Goal: Find specific page/section: Find specific page/section

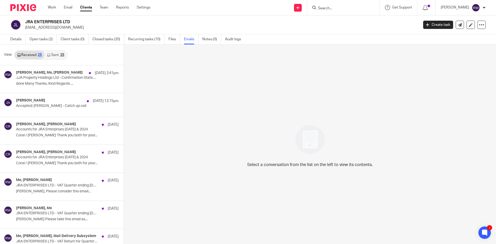
click at [352, 7] on input "Search" at bounding box center [341, 8] width 47 height 5
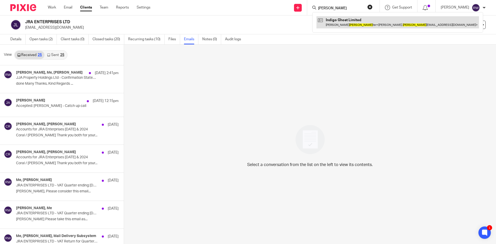
type input "[PERSON_NAME]"
click at [352, 19] on link at bounding box center [398, 22] width 163 height 12
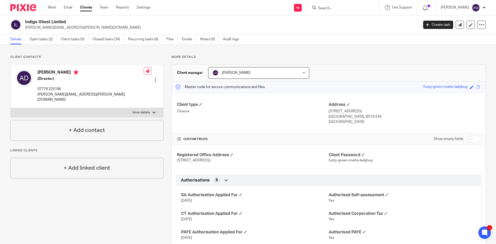
click at [337, 8] on input "Search" at bounding box center [341, 8] width 47 height 5
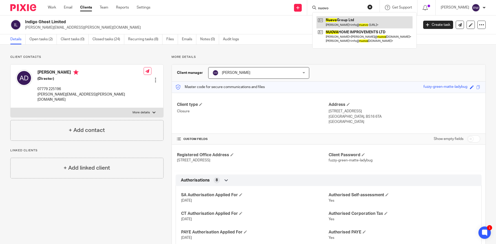
type input "nuovo"
click at [353, 26] on link at bounding box center [365, 22] width 96 height 12
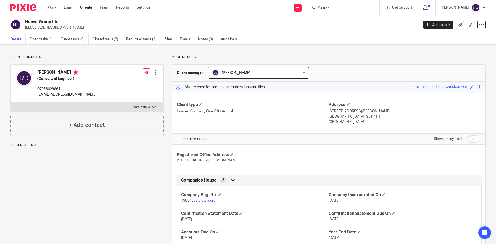
click at [46, 39] on link "Open tasks (1)" at bounding box center [42, 39] width 27 height 10
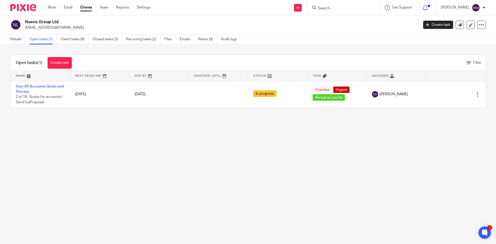
drag, startPoint x: 60, startPoint y: 22, endPoint x: 26, endPoint y: 22, distance: 33.3
click at [26, 22] on h2 "Nuevo Group Ltd" at bounding box center [181, 21] width 312 height 5
copy h2 "Nuevo Group Ltd"
